Goal: Task Accomplishment & Management: Use online tool/utility

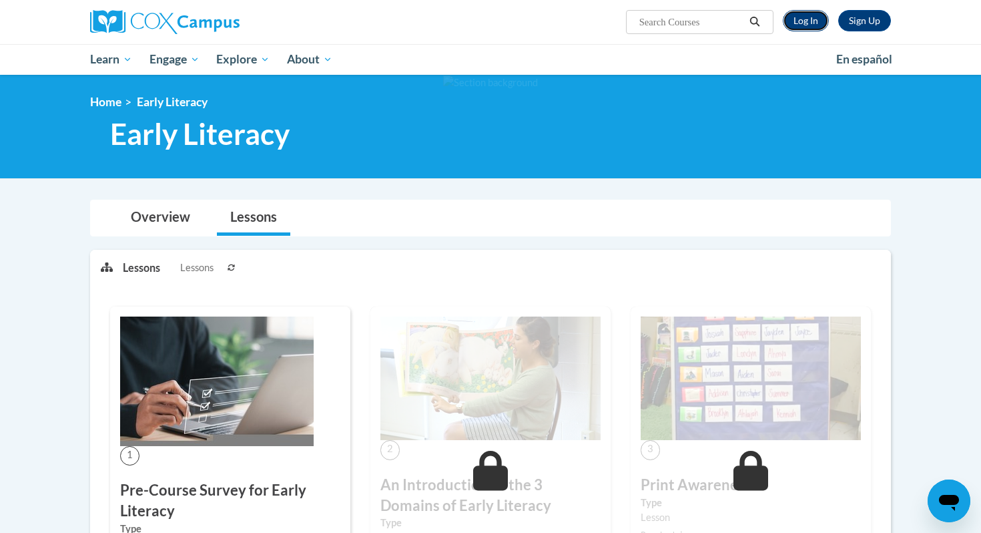
click at [795, 17] on link "Log In" at bounding box center [806, 20] width 46 height 21
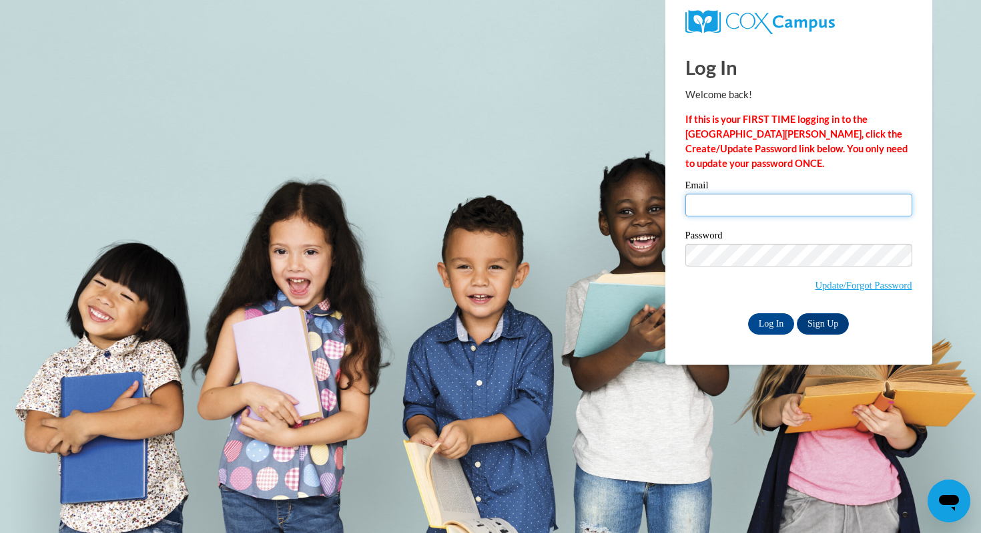
click at [788, 209] on input "Email" at bounding box center [798, 205] width 227 height 23
type input "woldruffh9763@my.uwstout.edu"
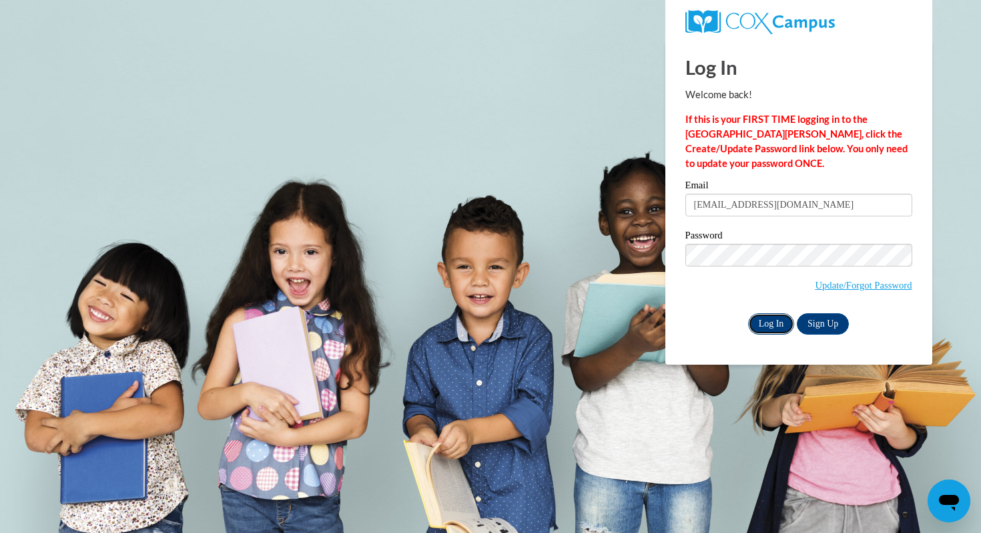
click at [771, 320] on input "Log In" at bounding box center [771, 323] width 47 height 21
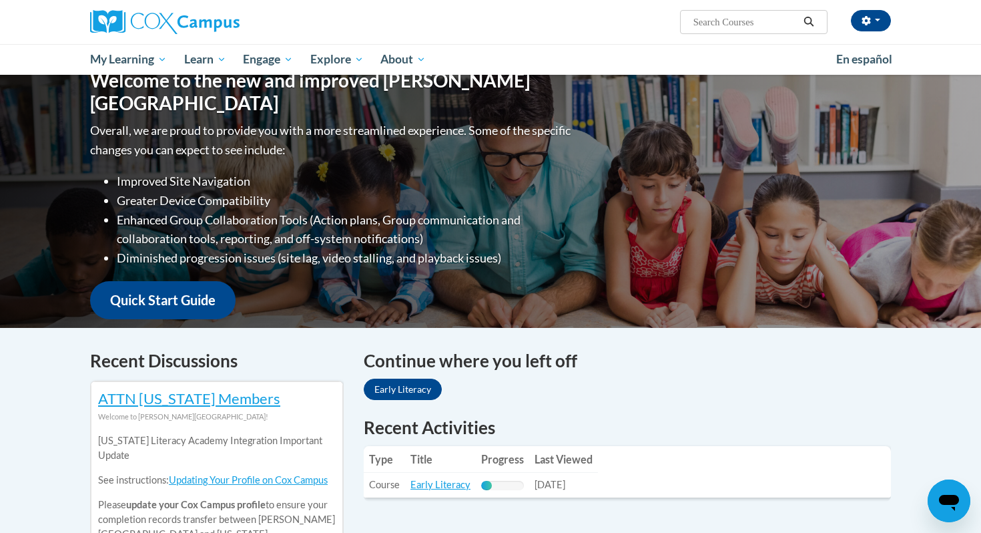
scroll to position [143, 0]
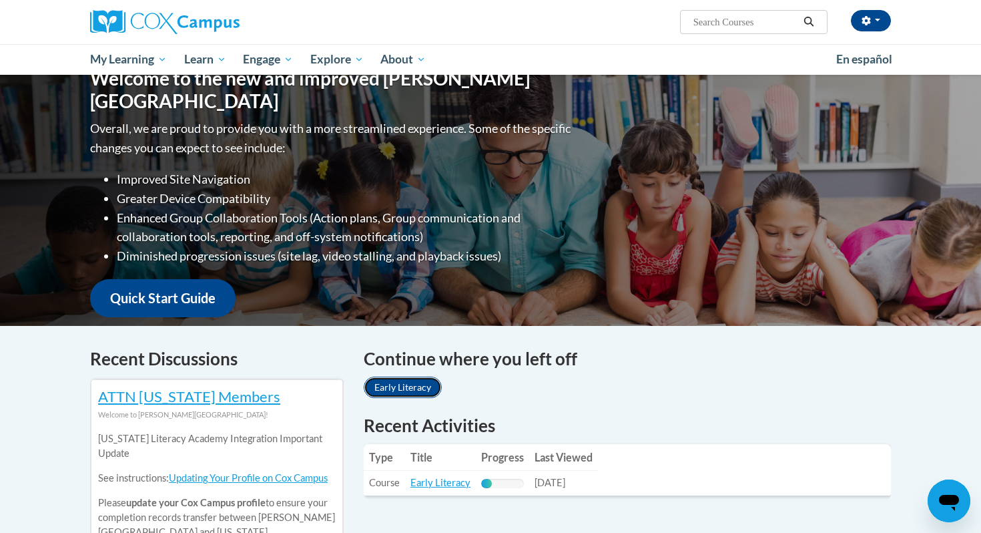
click at [418, 384] on link "Early Literacy" at bounding box center [403, 386] width 78 height 21
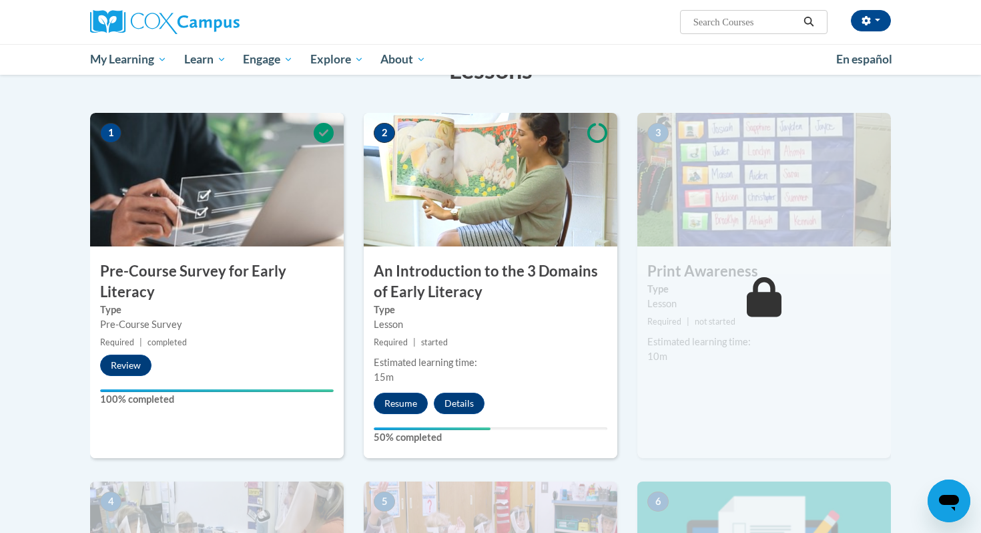
scroll to position [237, 0]
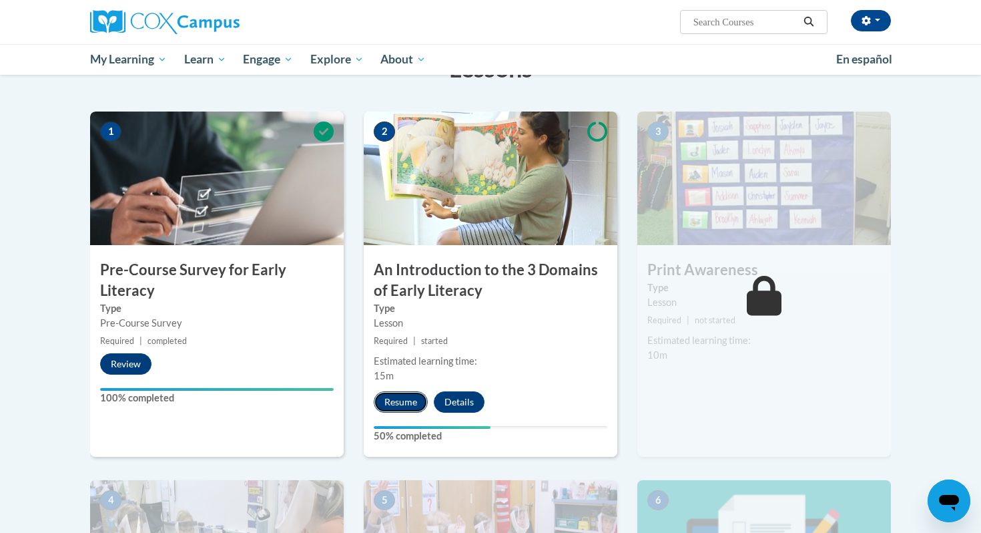
click at [411, 398] on button "Resume" at bounding box center [401, 401] width 54 height 21
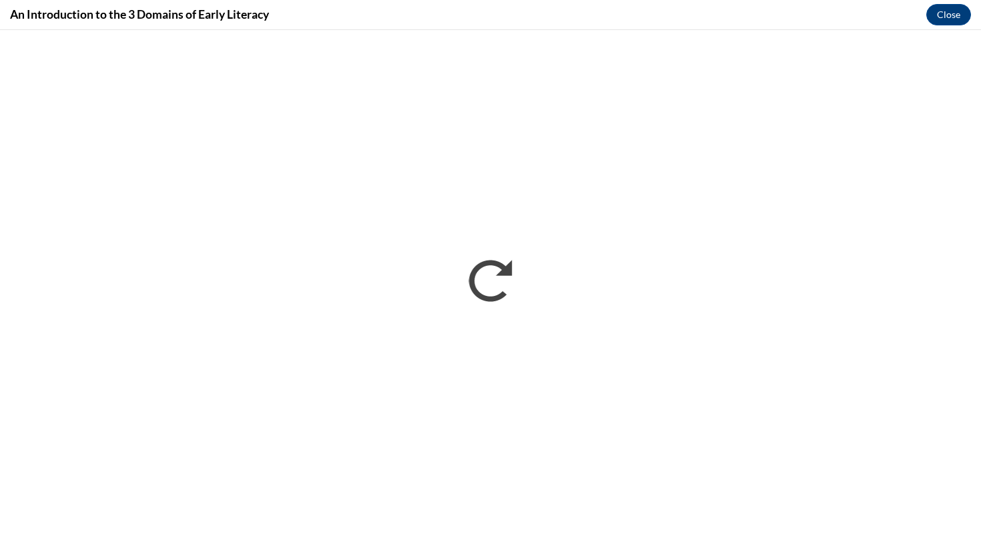
scroll to position [0, 0]
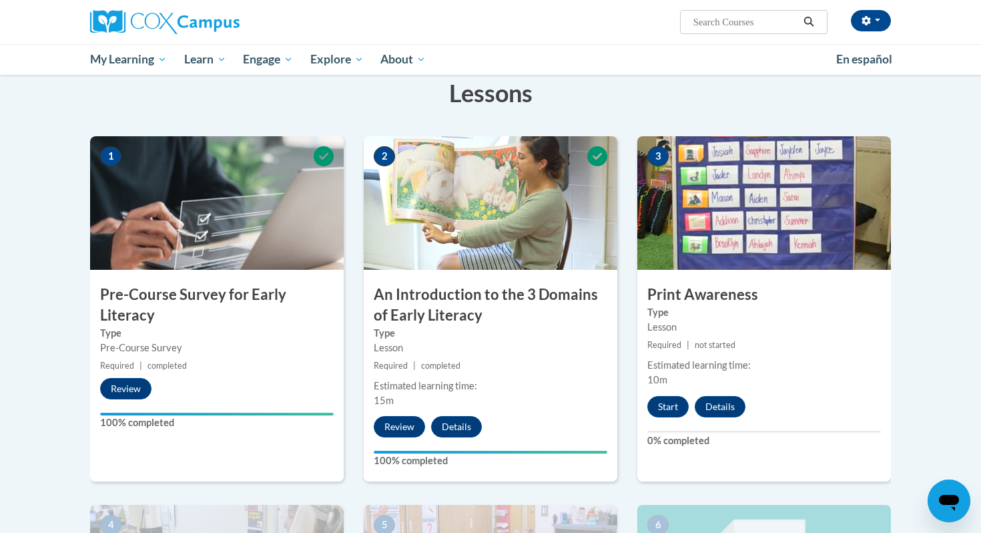
scroll to position [210, 0]
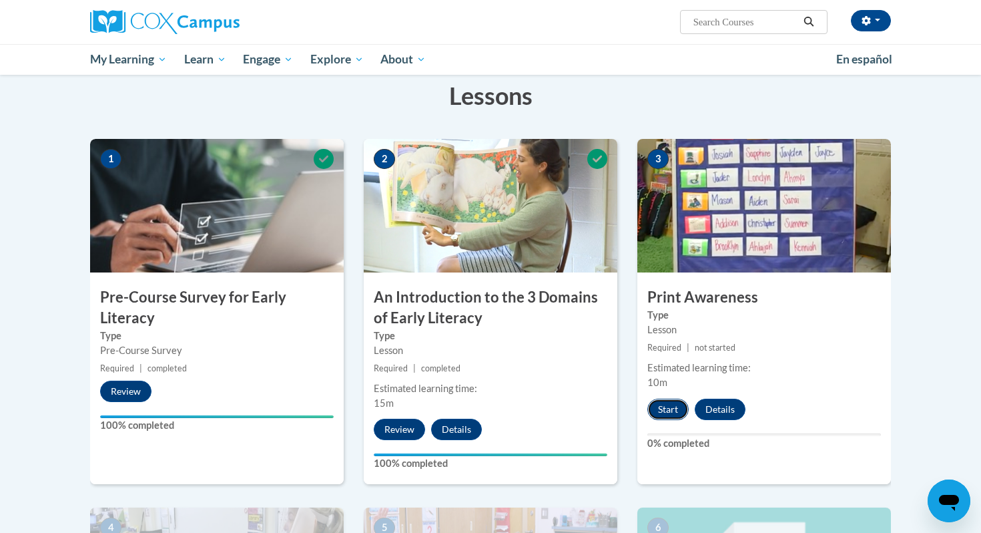
click at [676, 398] on button "Start" at bounding box center [667, 408] width 41 height 21
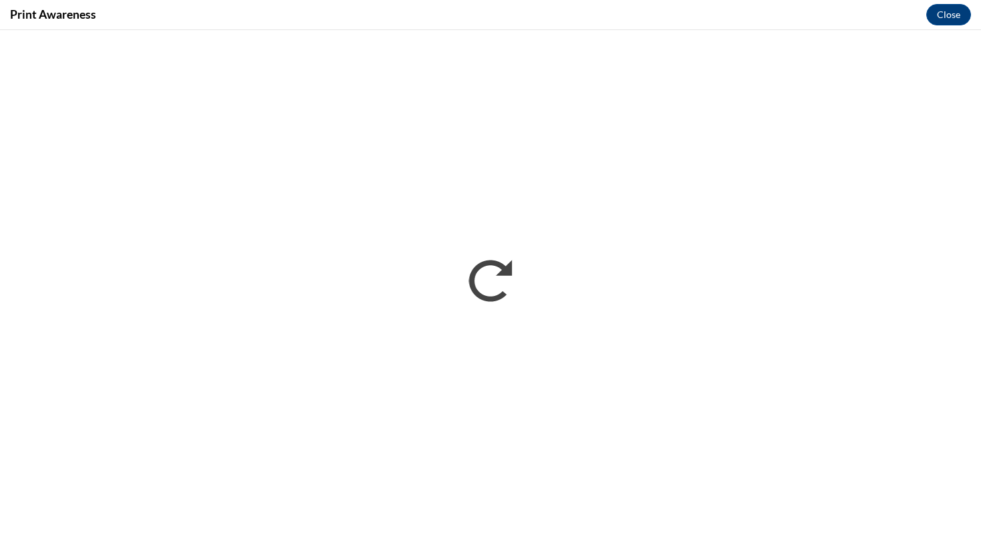
scroll to position [0, 0]
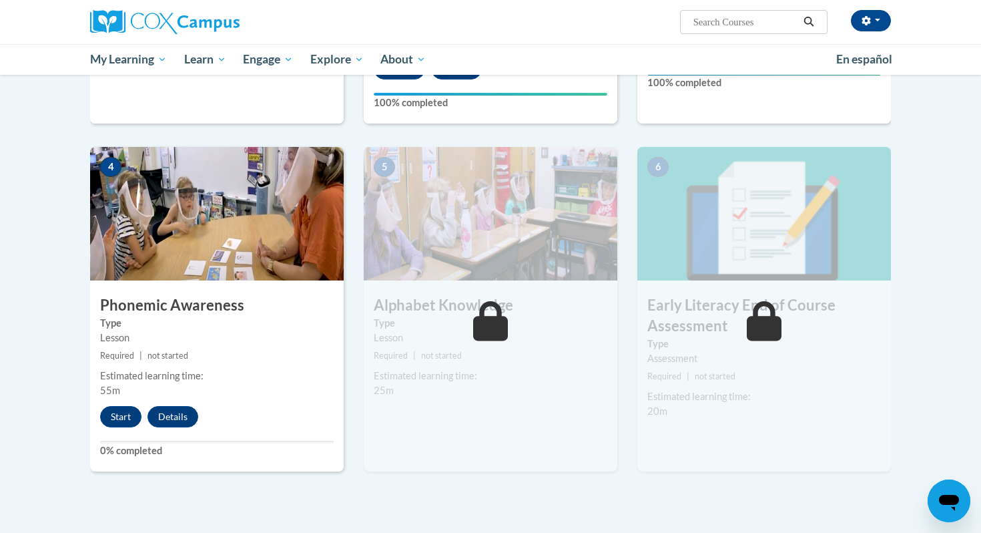
scroll to position [571, 0]
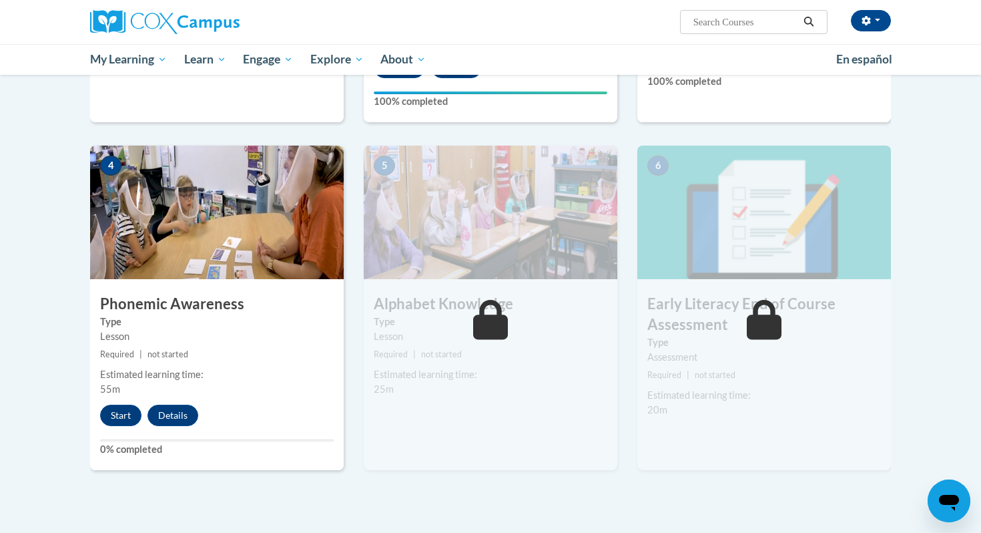
click at [118, 426] on div "4 Phonemic Awareness Type Lesson Required | not started Estimated learning time…" at bounding box center [217, 307] width 254 height 324
click at [115, 410] on button "Start" at bounding box center [120, 414] width 41 height 21
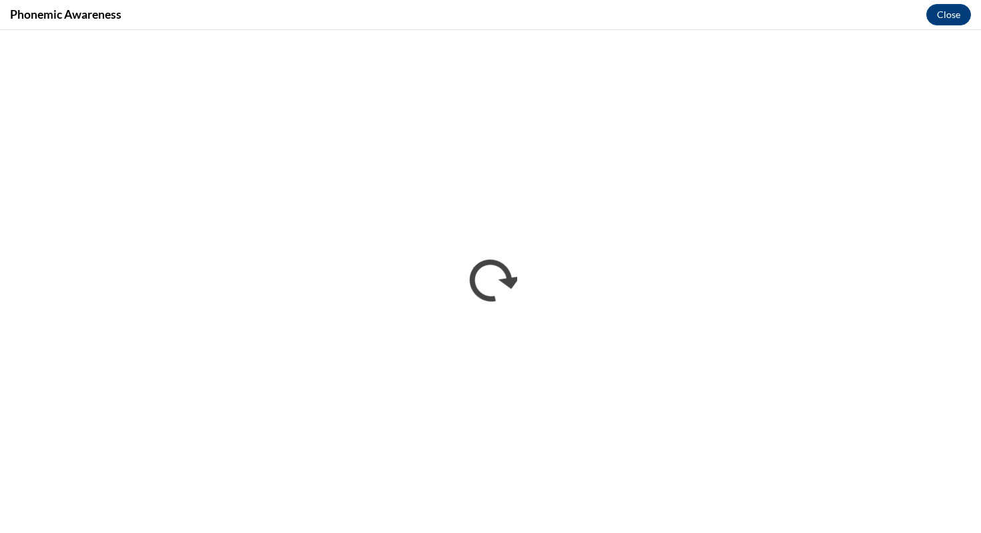
scroll to position [0, 0]
